Goal: Book appointment/travel/reservation

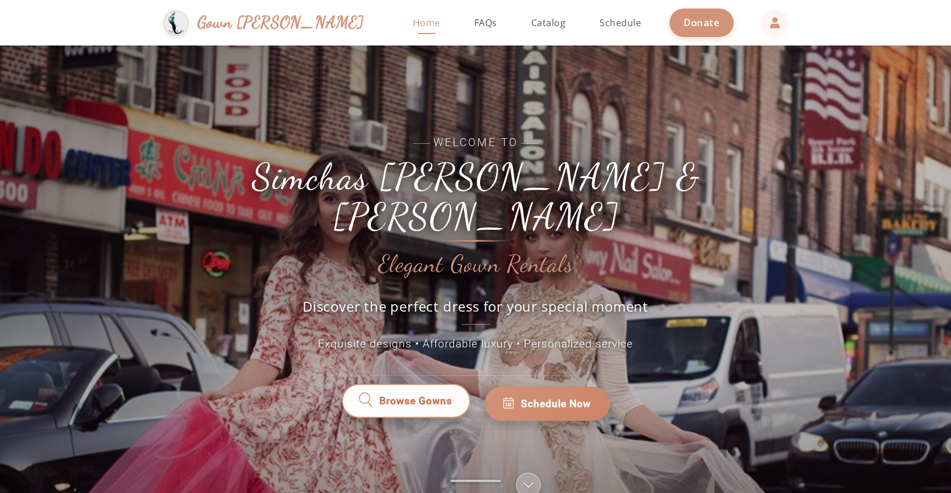
click at [433, 392] on link "Browse Gowns" at bounding box center [406, 403] width 132 height 35
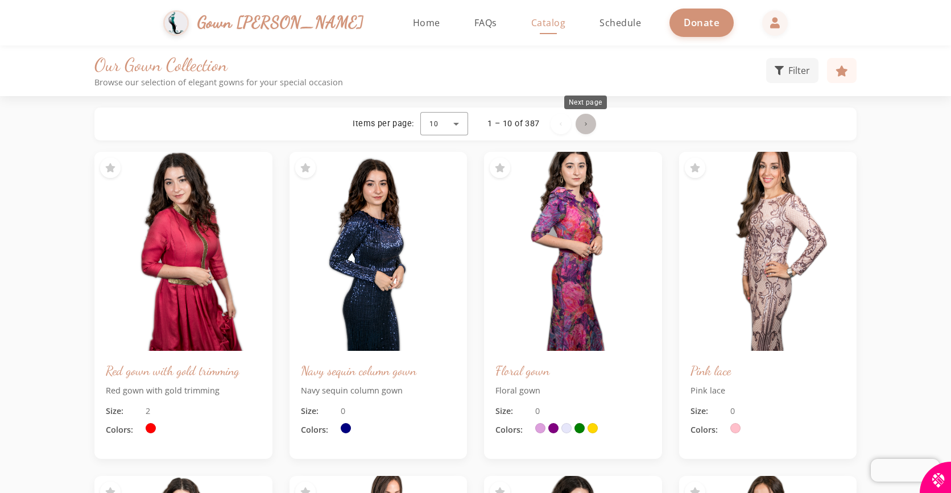
click at [585, 119] on span "Next page" at bounding box center [585, 123] width 27 height 27
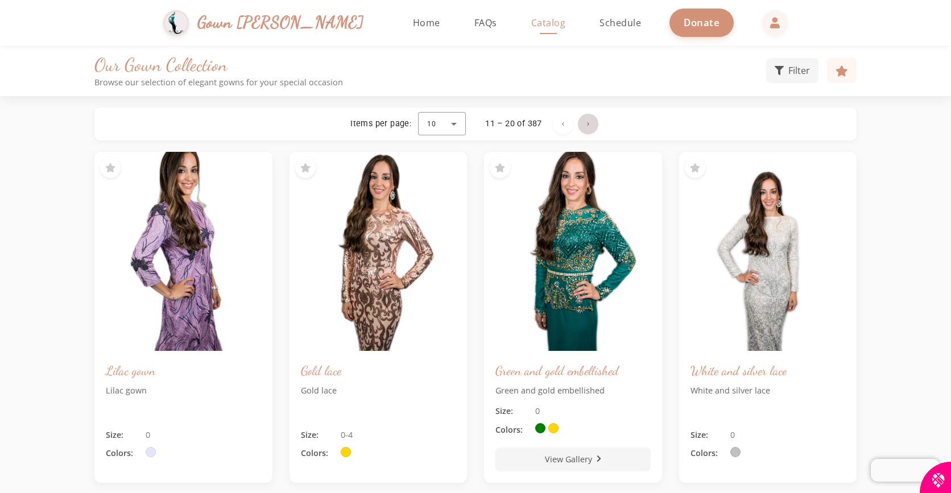
click at [585, 119] on span "Next page" at bounding box center [587, 123] width 27 height 27
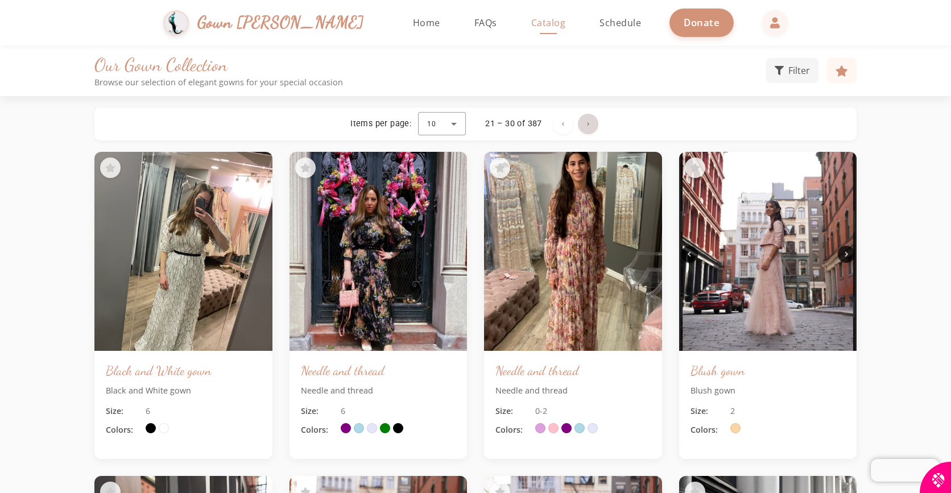
click at [585, 119] on span "Next page" at bounding box center [587, 123] width 27 height 27
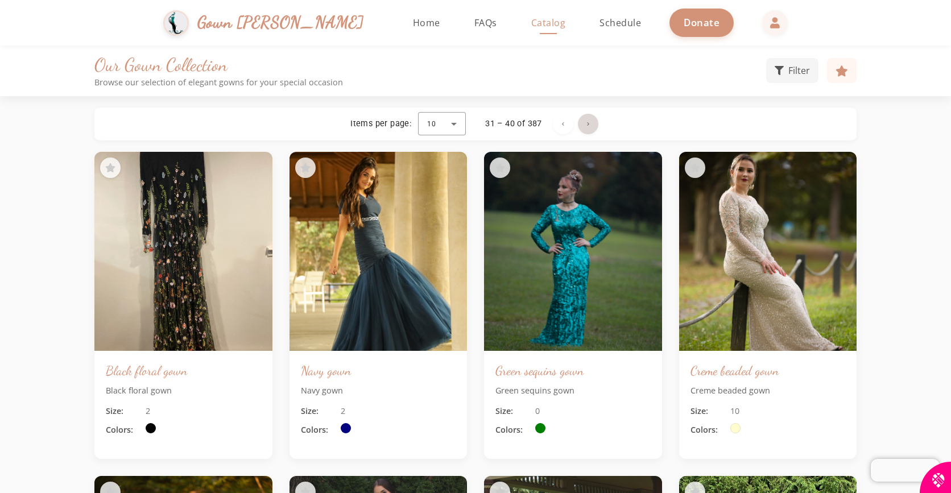
click at [585, 119] on span "Next page" at bounding box center [587, 123] width 27 height 27
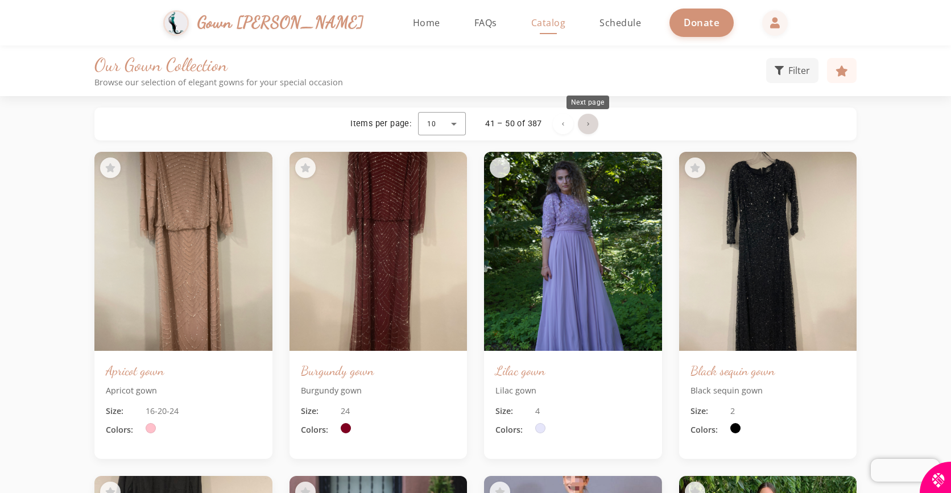
click at [589, 124] on span "Next page" at bounding box center [587, 123] width 27 height 27
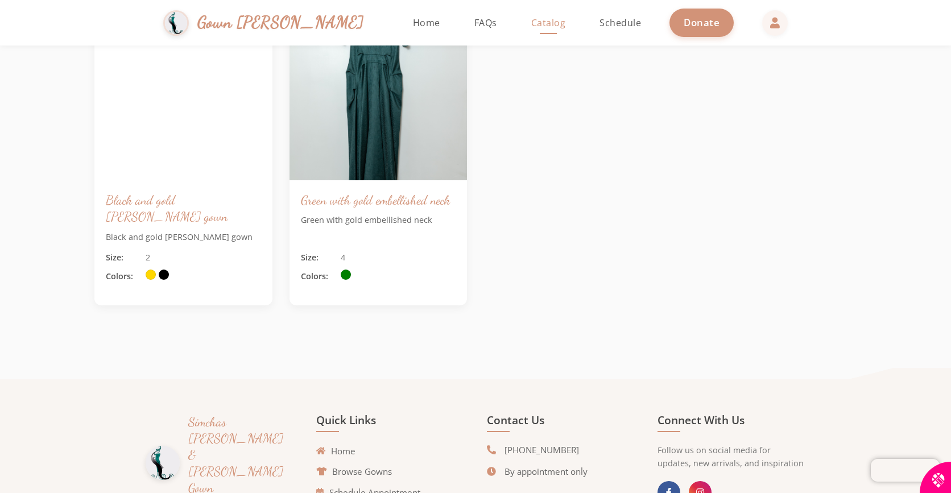
scroll to position [948, 0]
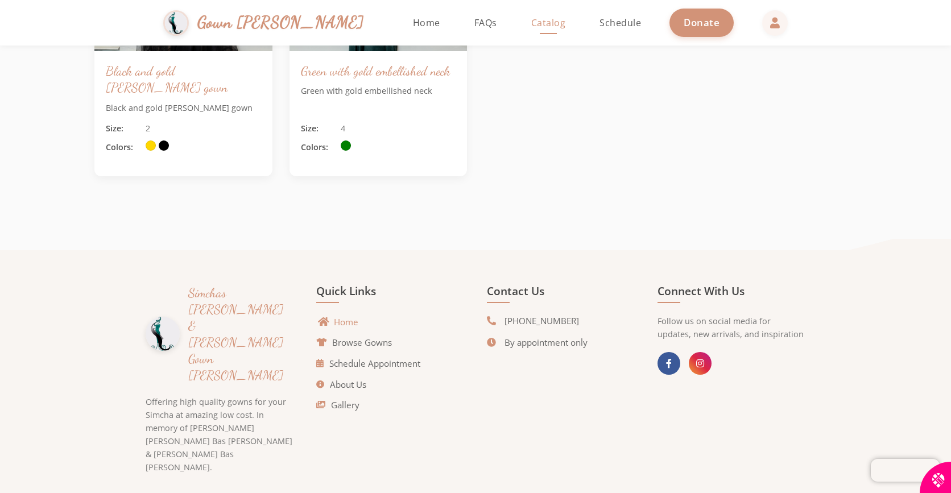
click at [336, 318] on link "Home" at bounding box center [338, 322] width 39 height 13
drag, startPoint x: 371, startPoint y: 384, endPoint x: 365, endPoint y: 386, distance: 5.9
click at [369, 386] on li "About Us" at bounding box center [390, 384] width 148 height 14
click at [363, 386] on link "About Us" at bounding box center [344, 384] width 50 height 13
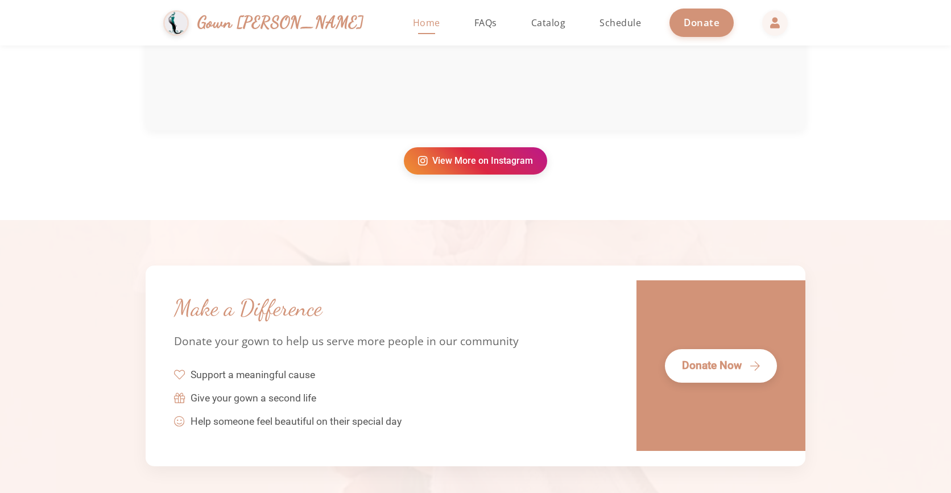
scroll to position [2582, 0]
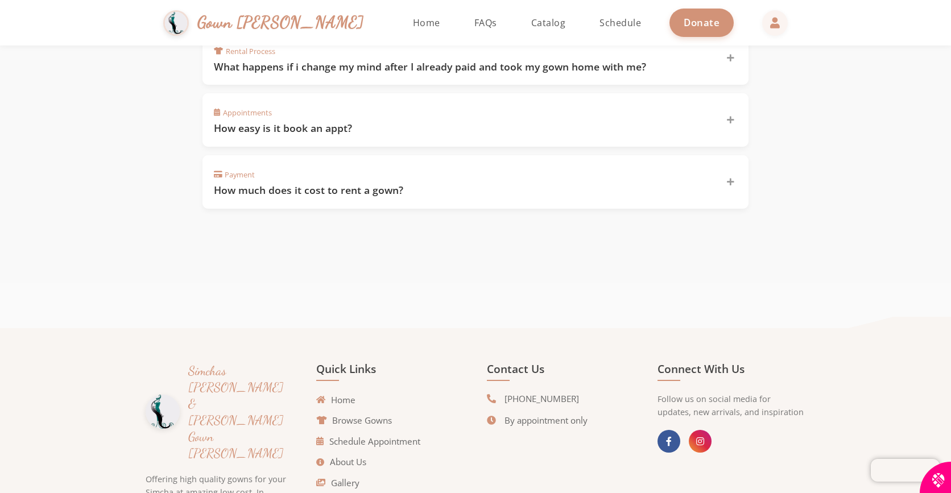
scroll to position [955, 0]
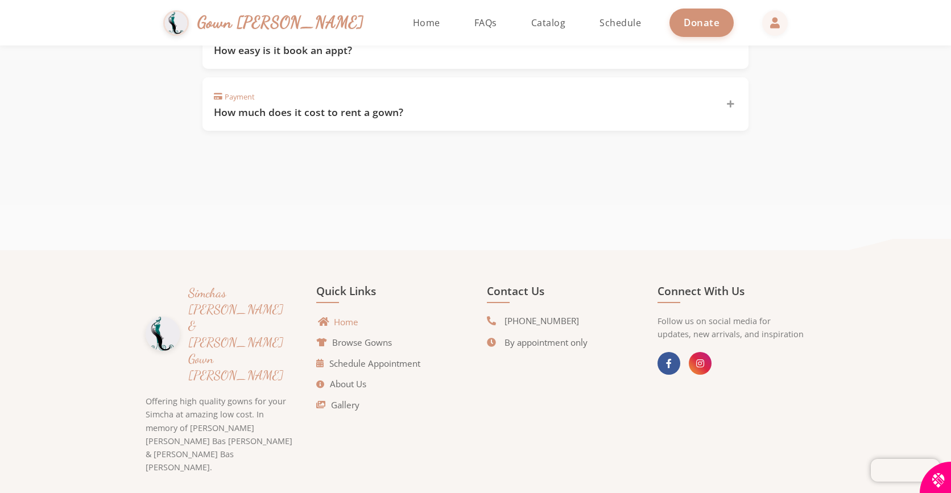
click at [345, 318] on link "Home" at bounding box center [338, 322] width 39 height 13
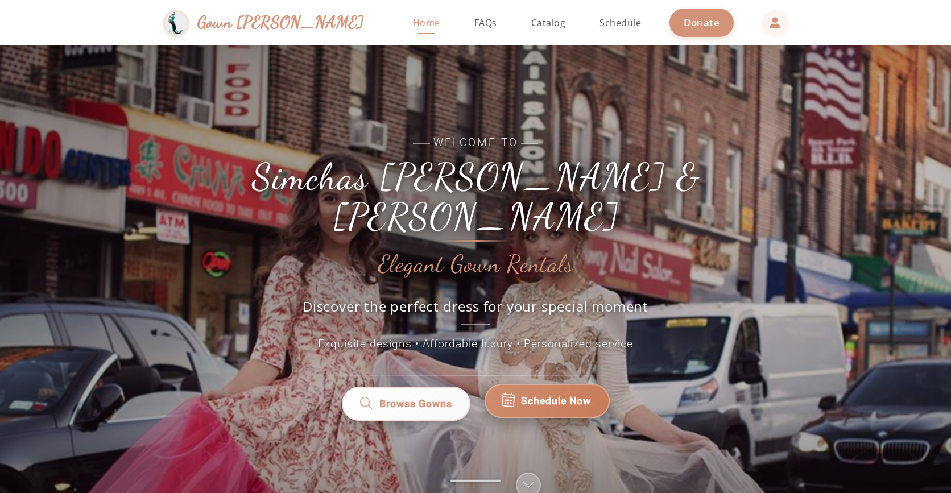
click at [548, 393] on link "Schedule Now" at bounding box center [547, 401] width 125 height 34
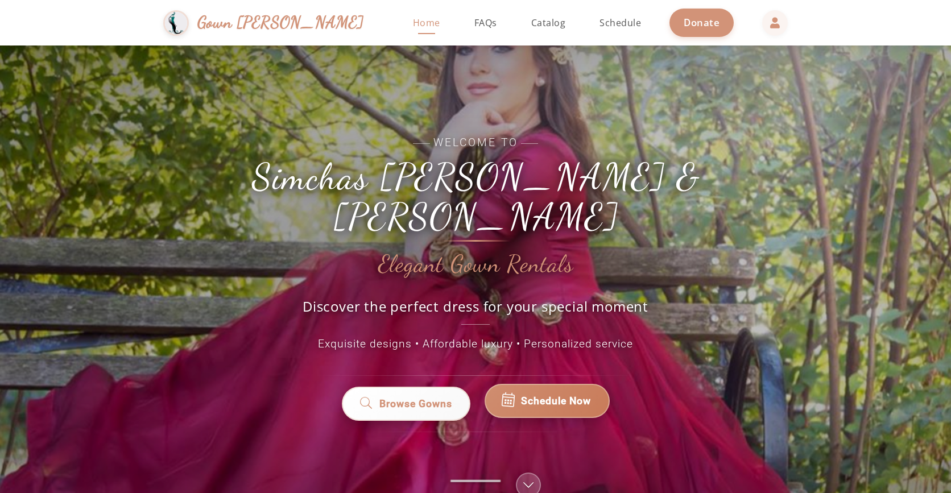
click at [557, 394] on span "Schedule Now" at bounding box center [556, 401] width 70 height 15
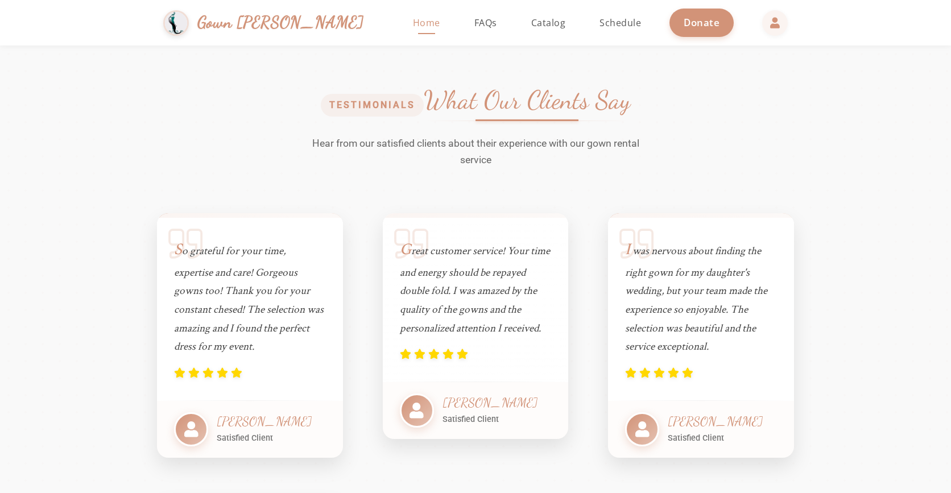
scroll to position [796, 0]
